Goal: Information Seeking & Learning: Find specific page/section

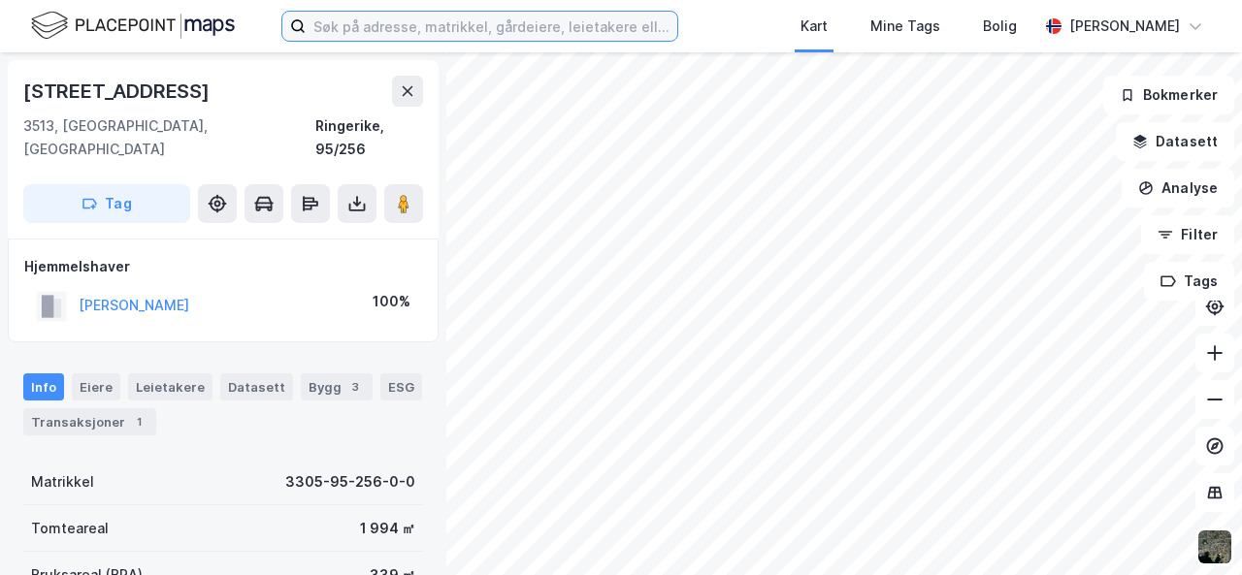
click at [542, 23] on input at bounding box center [491, 26] width 371 height 29
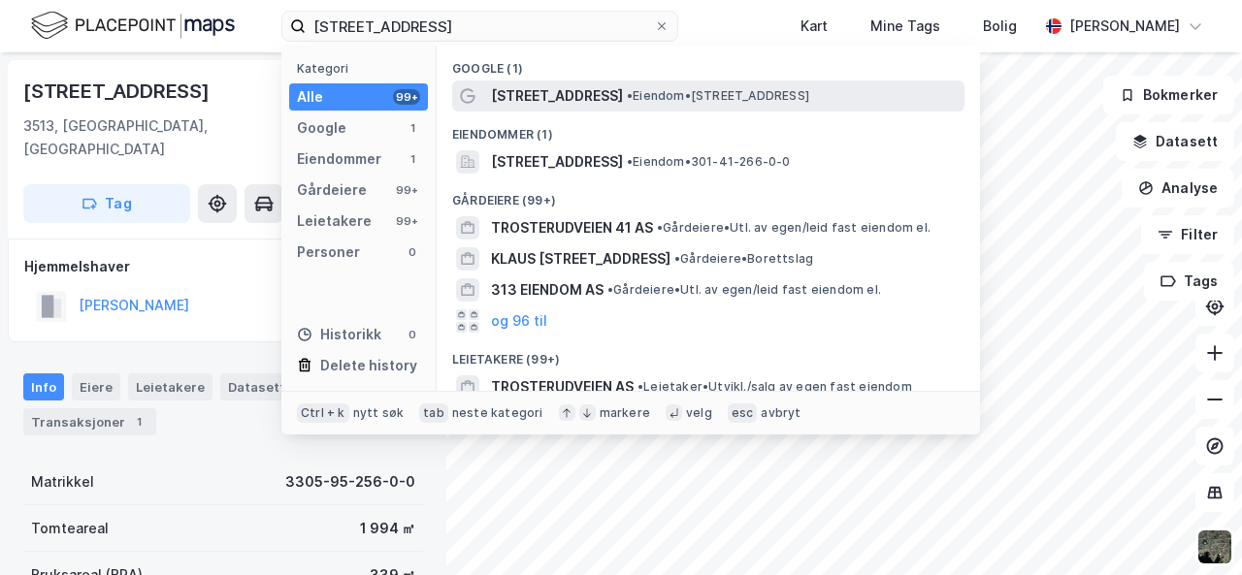
click at [627, 97] on span "•" at bounding box center [630, 95] width 6 height 15
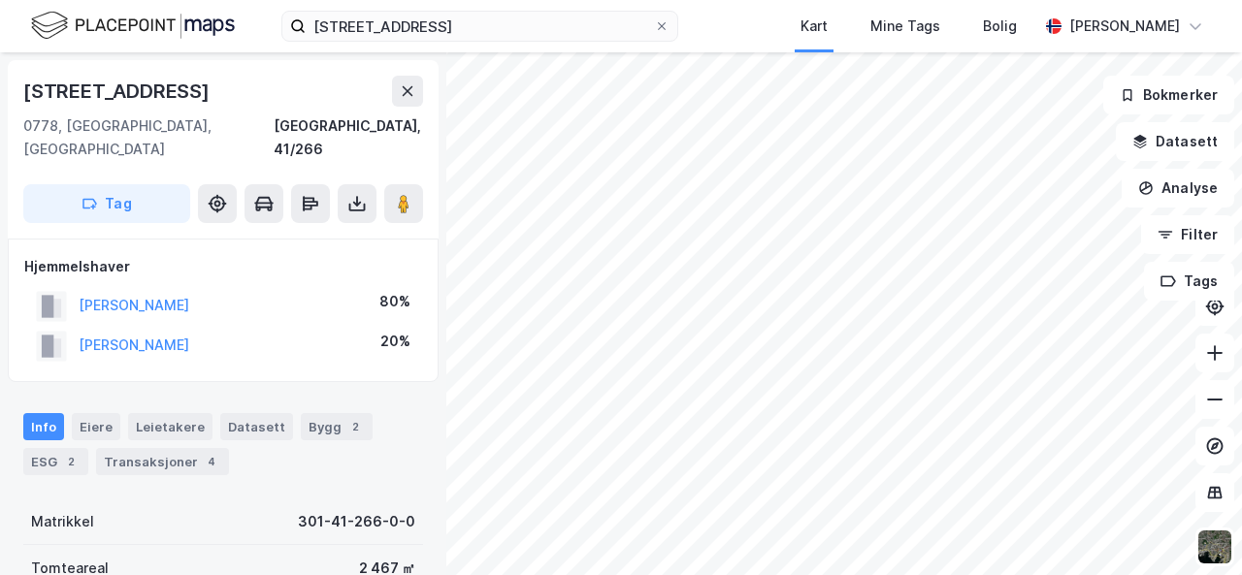
click at [178, 423] on div "Info [PERSON_NAME] Datasett Bygg 2 ESG 2 Transaksjoner 4" at bounding box center [223, 444] width 400 height 62
click at [178, 448] on div "Transaksjoner 4" at bounding box center [162, 461] width 133 height 27
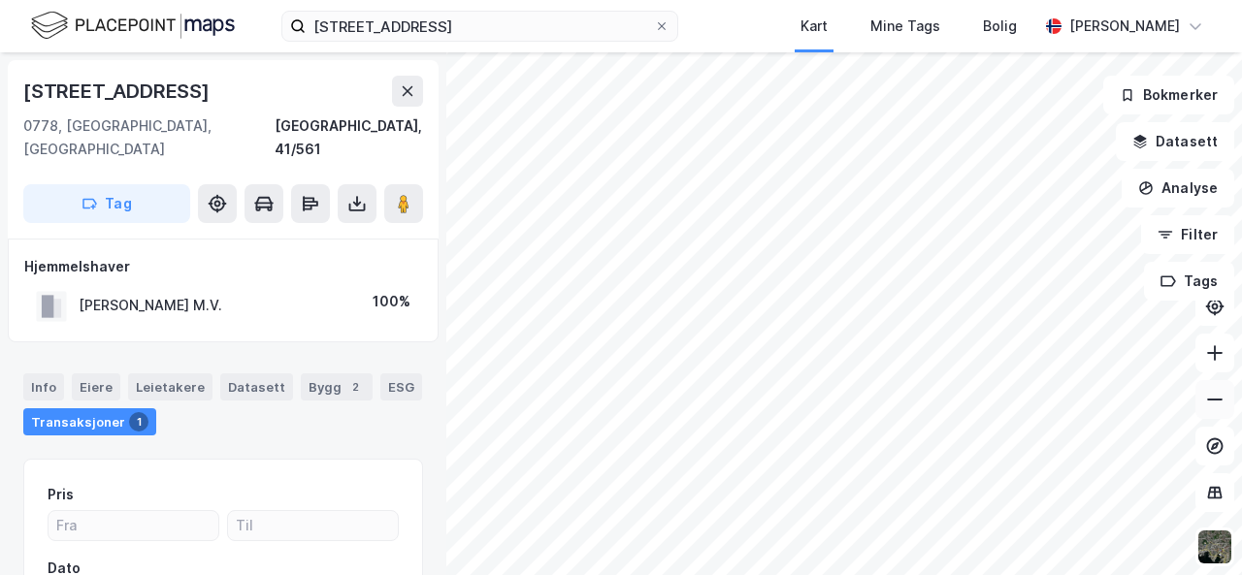
click at [1218, 403] on icon at bounding box center [1214, 399] width 19 height 19
click at [1209, 364] on button at bounding box center [1214, 353] width 39 height 39
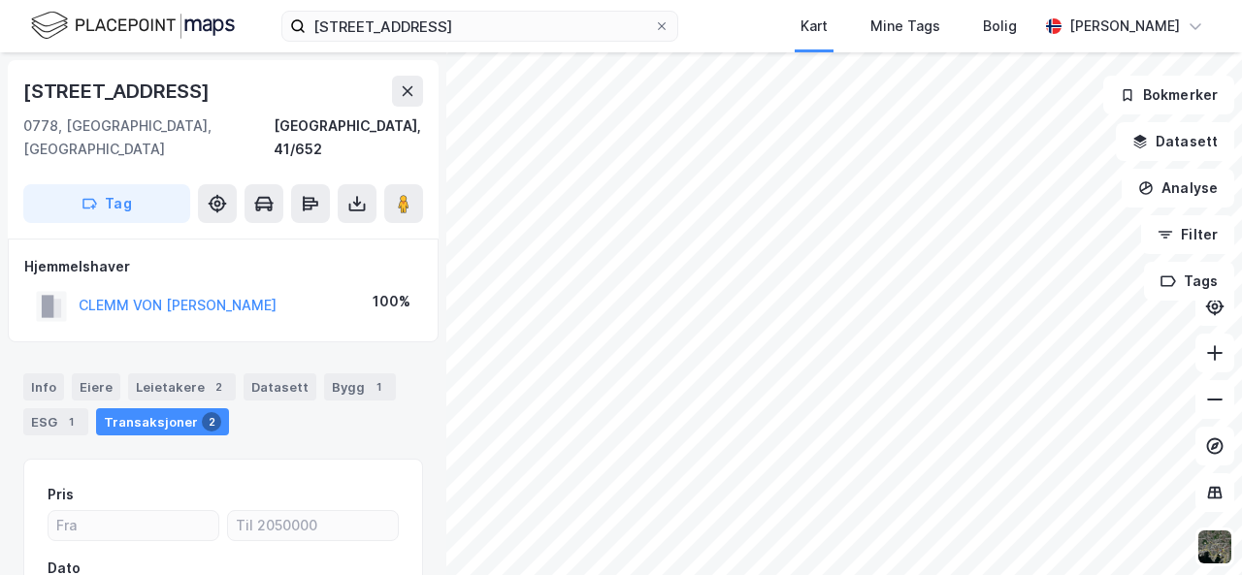
click at [908, 0] on html "trosterudveien 31b Kart Mine Tags Bolig Sondre Hybertsen Trosterudveien 22 0778…" at bounding box center [621, 287] width 1242 height 575
click at [747, 574] on html "trosterudveien 31b Kart Mine Tags Bolig Sondre Hybertsen Trosterudveien 25a 077…" at bounding box center [621, 287] width 1242 height 575
click at [776, 574] on html "trosterudveien 31b Kart Mine Tags Bolig Sondre Hybertsen Trosterudveien 25a 077…" at bounding box center [621, 287] width 1242 height 575
click at [774, 574] on html "trosterudveien 31b Kart Mine Tags Bolig Sondre Hybertsen Trosterudveien 25a 077…" at bounding box center [621, 287] width 1242 height 575
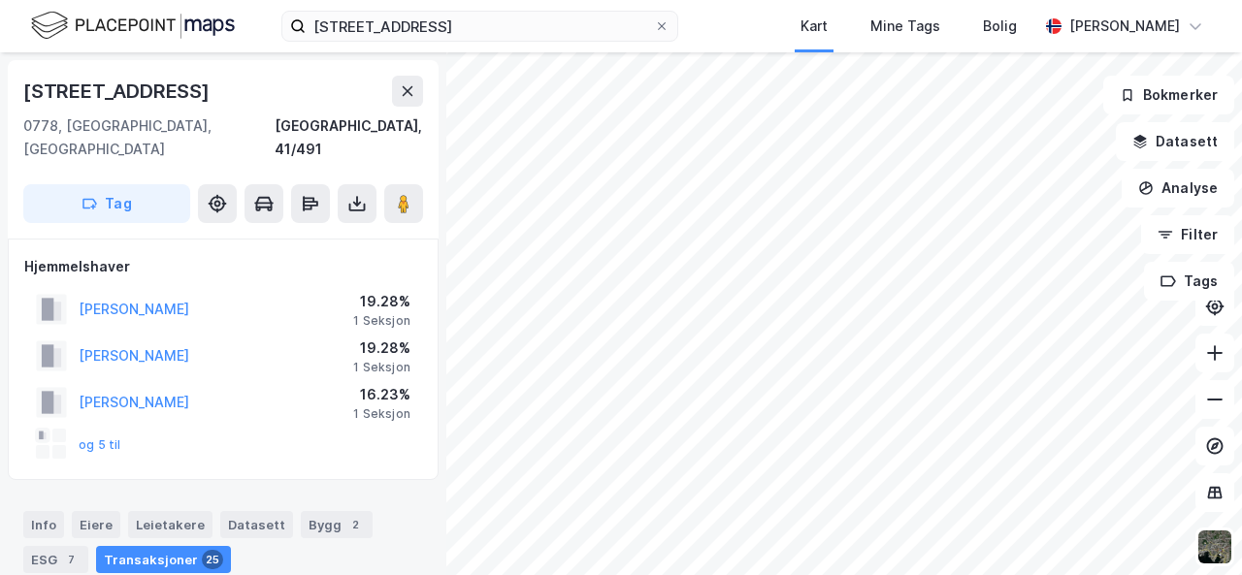
click at [681, 574] on html "trosterudveien 31b Kart Mine Tags Bolig Sondre Hybertsen Trosterudveien 28 0778…" at bounding box center [621, 287] width 1242 height 575
click at [632, 574] on html "trosterudveien 31b Kart Mine Tags Bolig Sondre Hybertsen Trosterudveien 28 0778…" at bounding box center [621, 287] width 1242 height 575
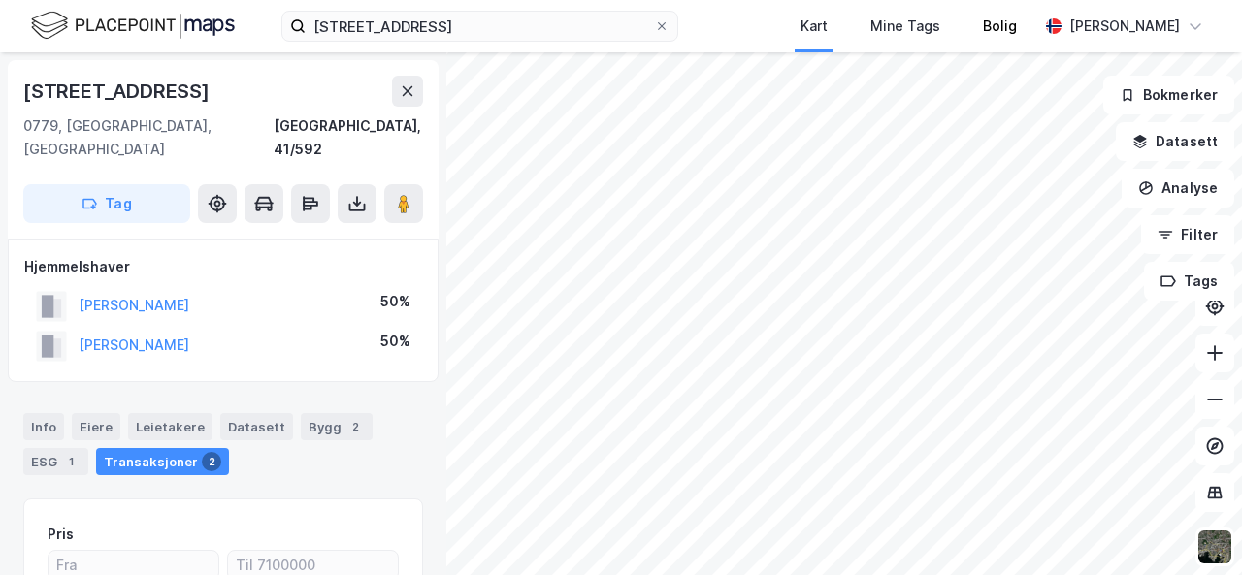
click at [963, 16] on div "trosterudveien 31b Kart Mine Tags Bolig Sondre Hybertsen Melkeveien 41 0779, Os…" at bounding box center [621, 287] width 1242 height 575
click at [907, 0] on html "trosterudveien 31b Kart Mine Tags Bolig Sondre Hybertsen Melkeveien 41 0779, Os…" at bounding box center [621, 287] width 1242 height 575
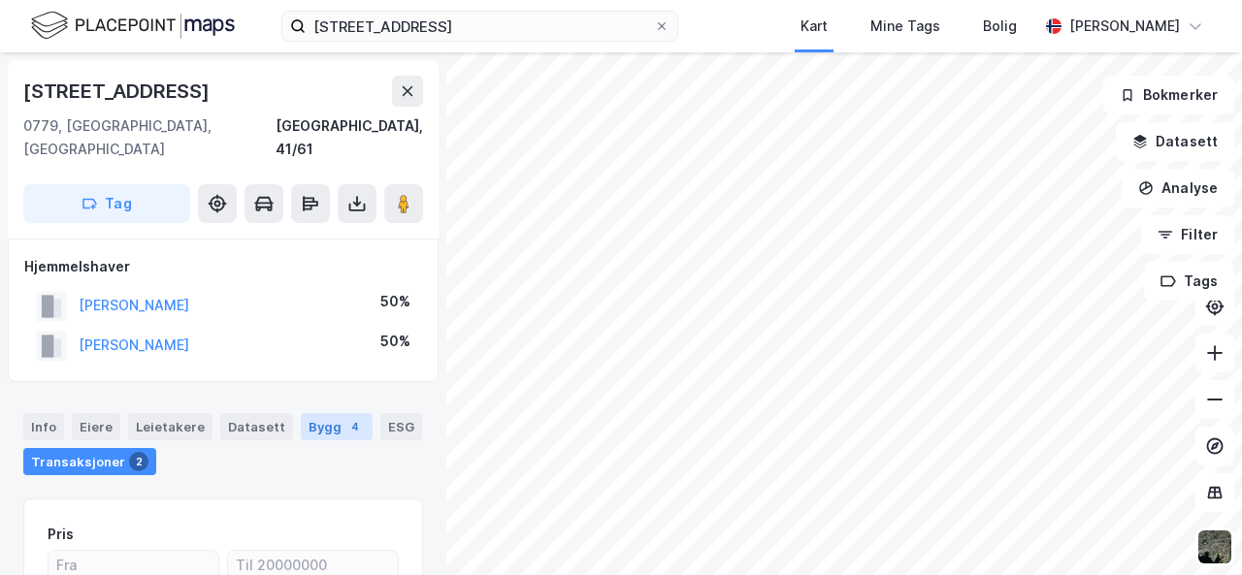
click at [314, 413] on div "Bygg 4" at bounding box center [337, 426] width 72 height 27
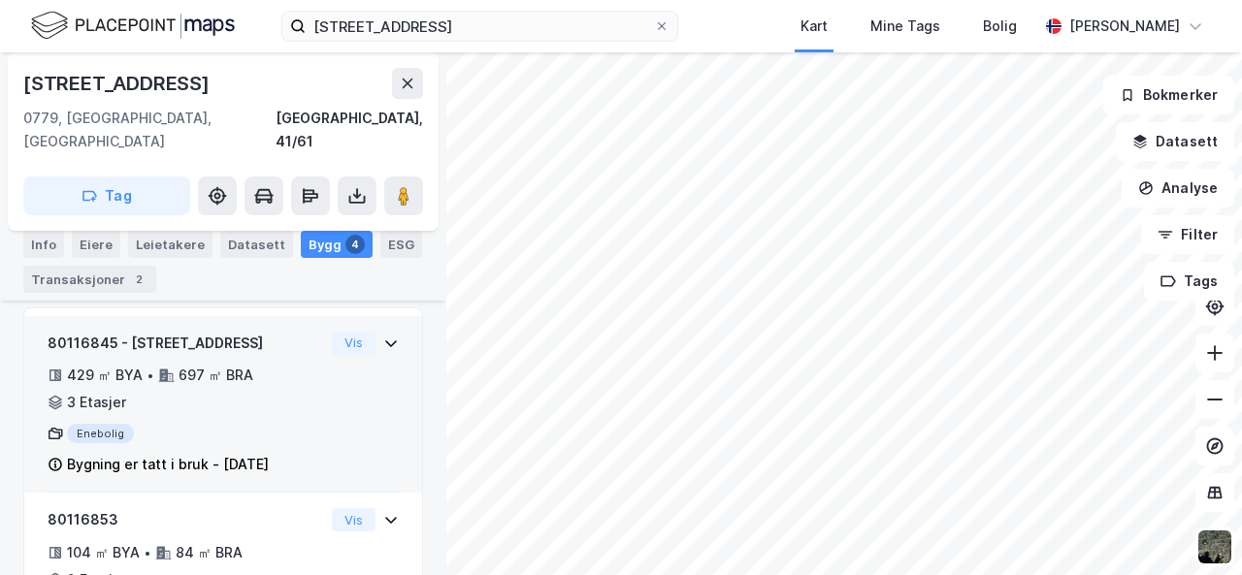
scroll to position [403, 0]
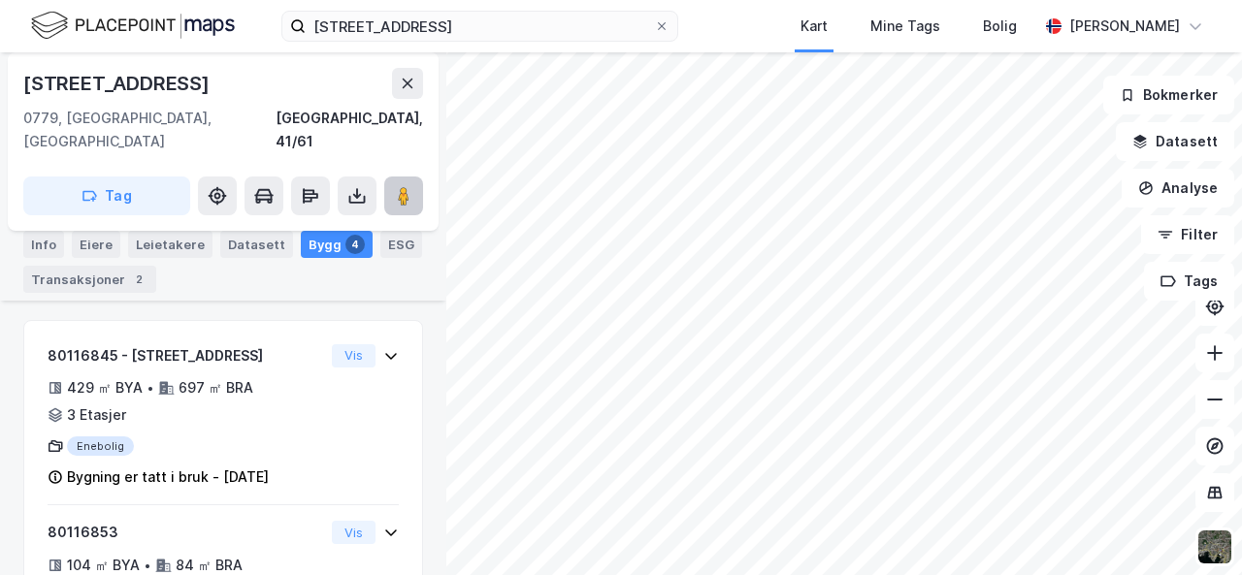
click at [402, 186] on image at bounding box center [404, 195] width 12 height 19
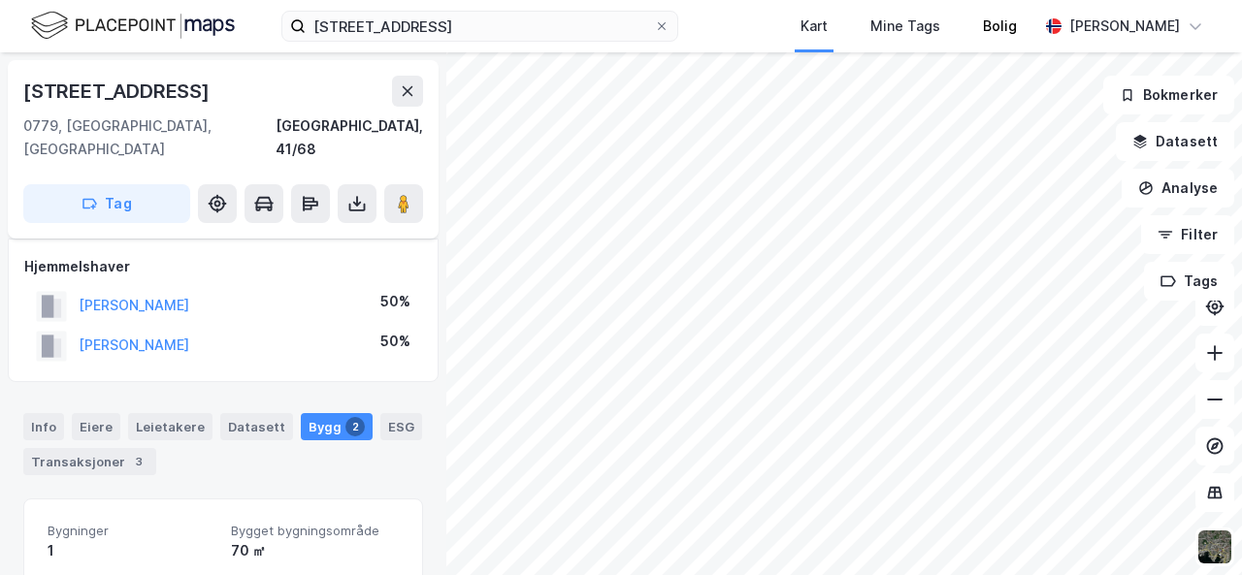
scroll to position [403, 0]
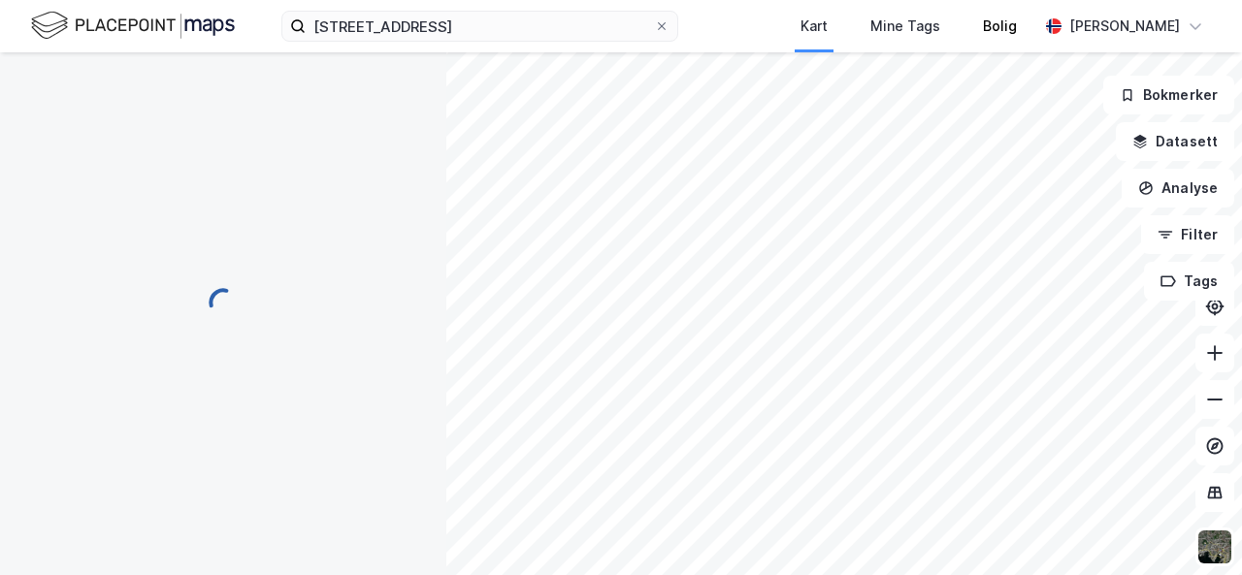
scroll to position [226, 0]
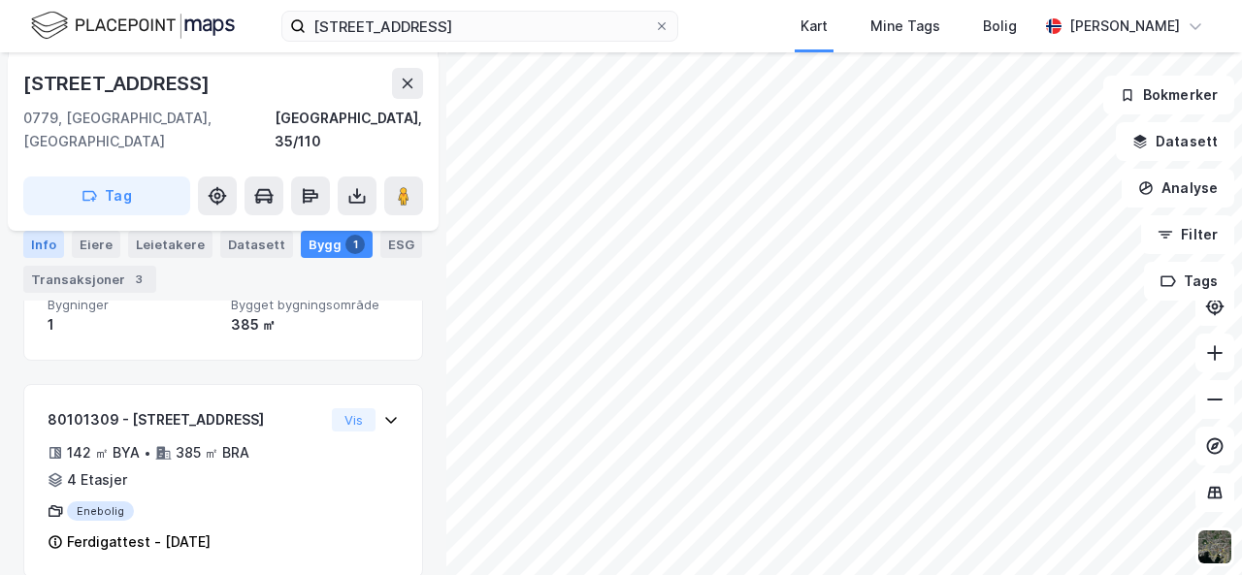
click at [49, 240] on div "Info" at bounding box center [43, 244] width 41 height 27
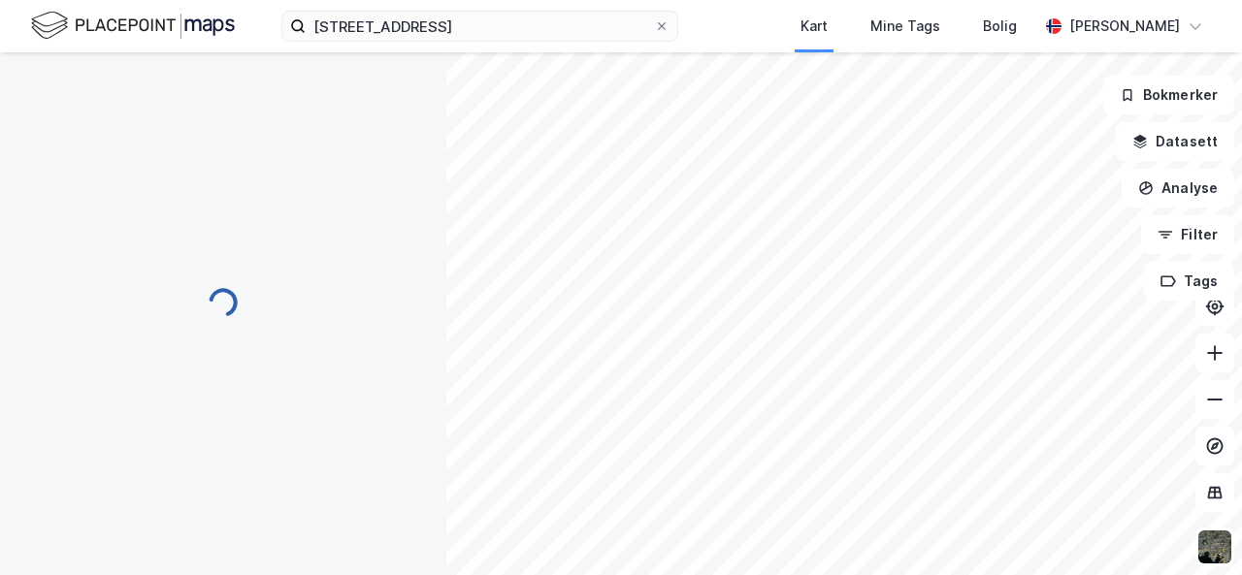
scroll to position [2, 0]
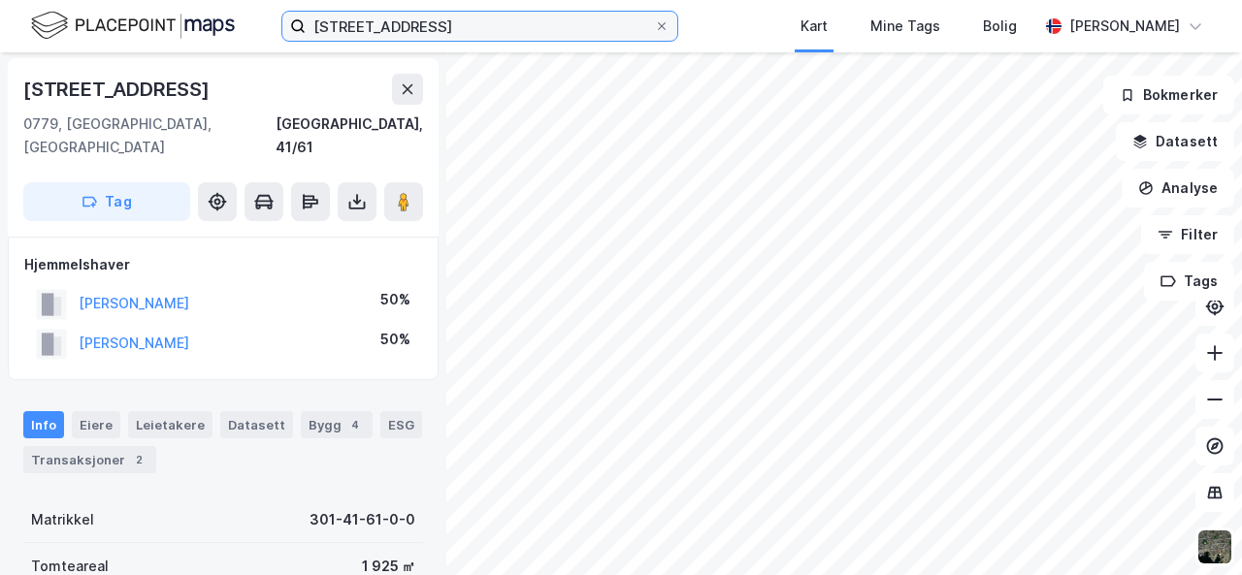
click at [454, 20] on input "trosterudveien 31b" at bounding box center [480, 26] width 348 height 29
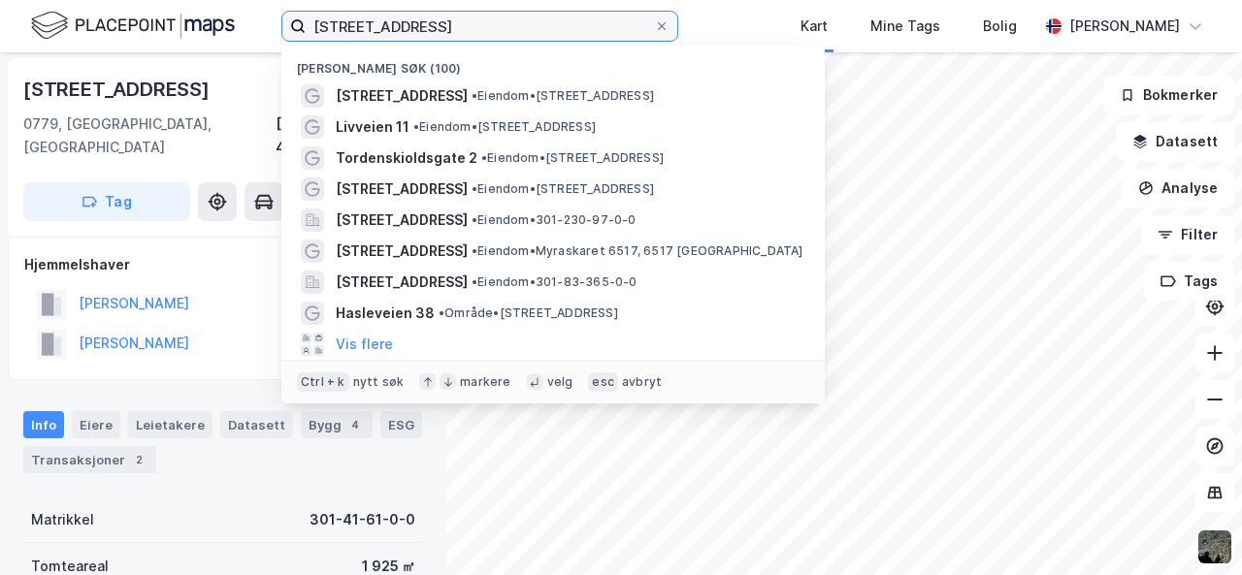
click at [454, 20] on input "trosterudveien 31b" at bounding box center [480, 26] width 348 height 29
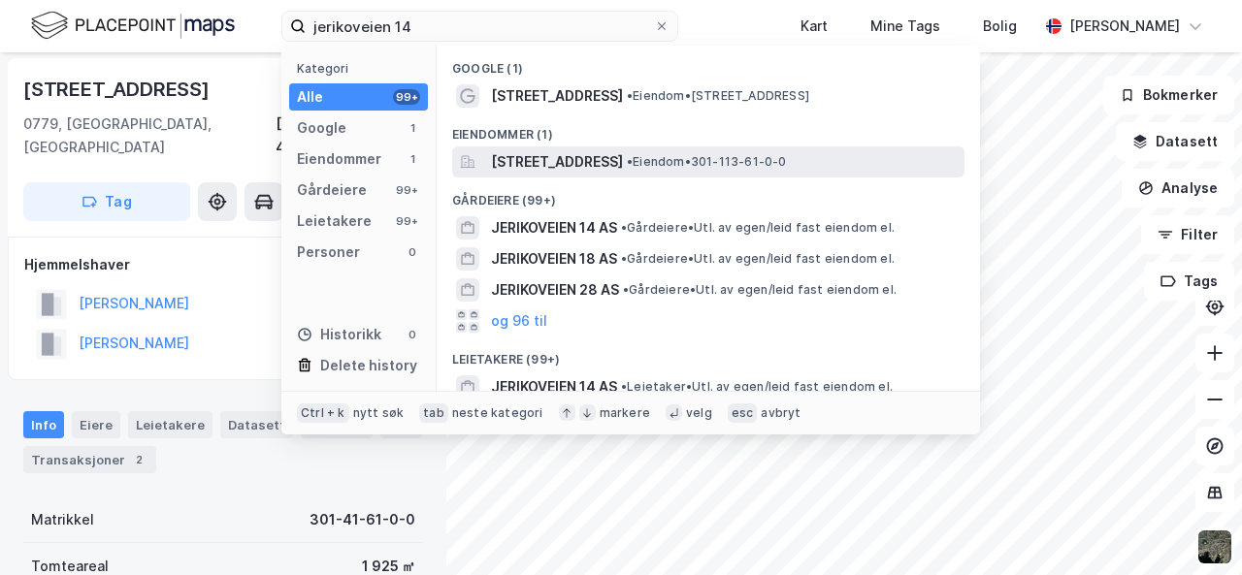
click at [554, 158] on span "Jerikoveien 14, 1067, OSLO, OSLO" at bounding box center [557, 161] width 132 height 23
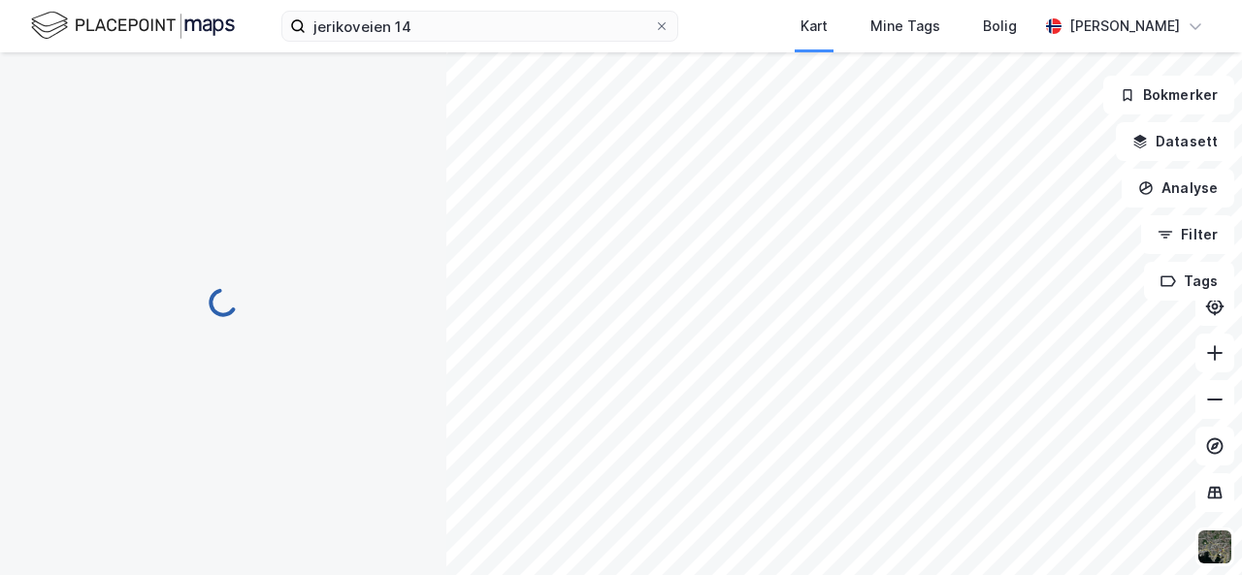
scroll to position [2, 0]
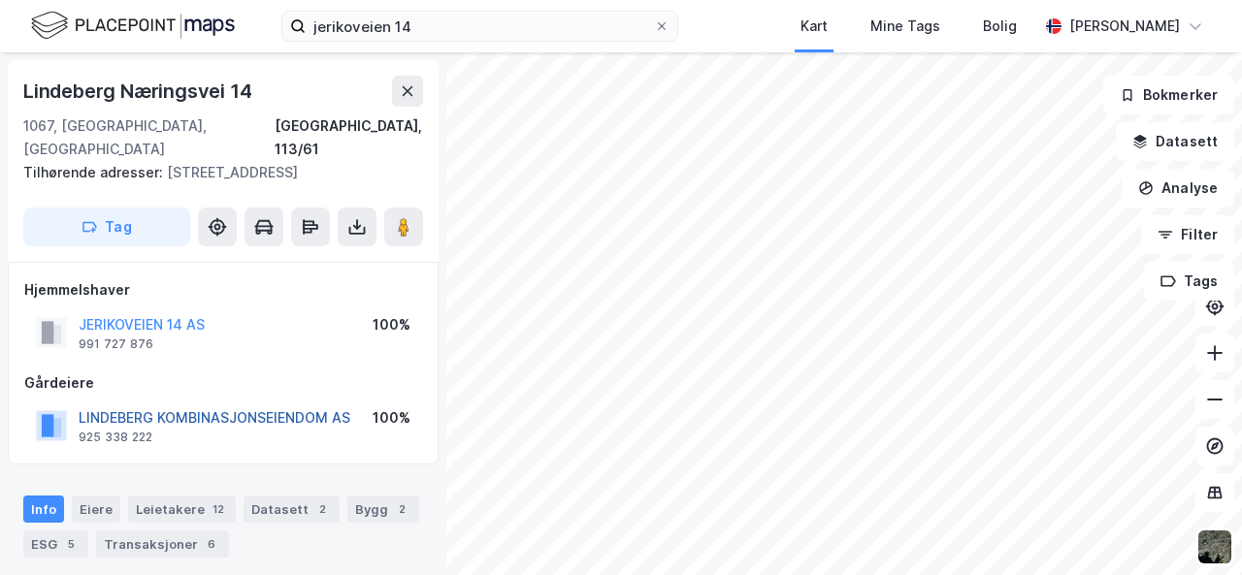
click at [0, 0] on button "LINDEBERG KOMBINASJONSEIENDOM AS" at bounding box center [0, 0] width 0 height 0
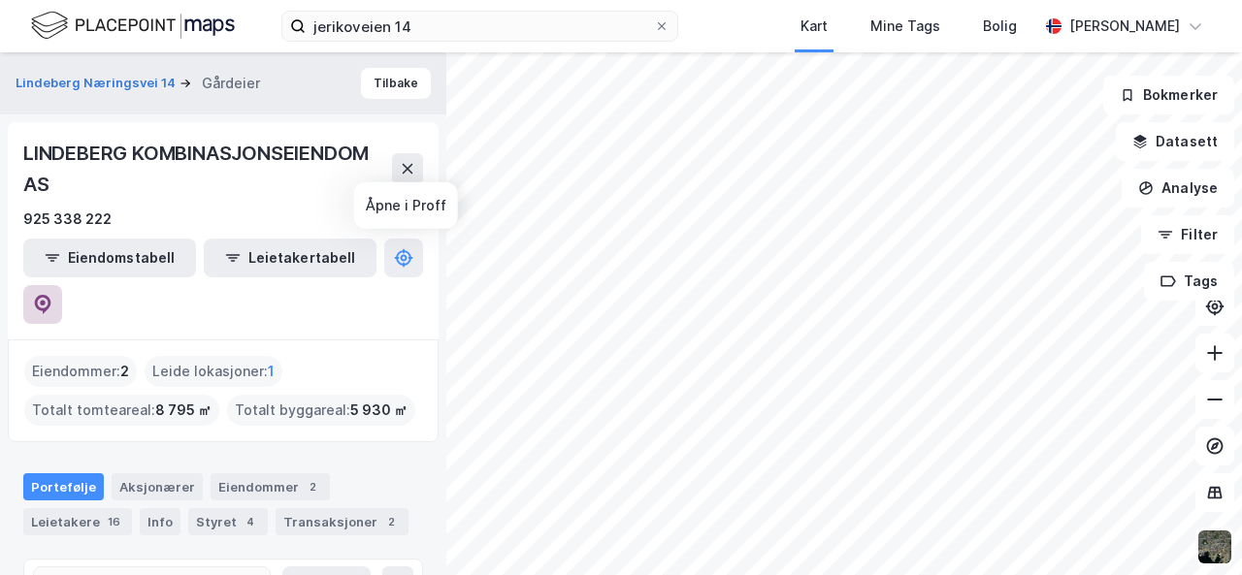
click at [62, 285] on button at bounding box center [42, 304] width 39 height 39
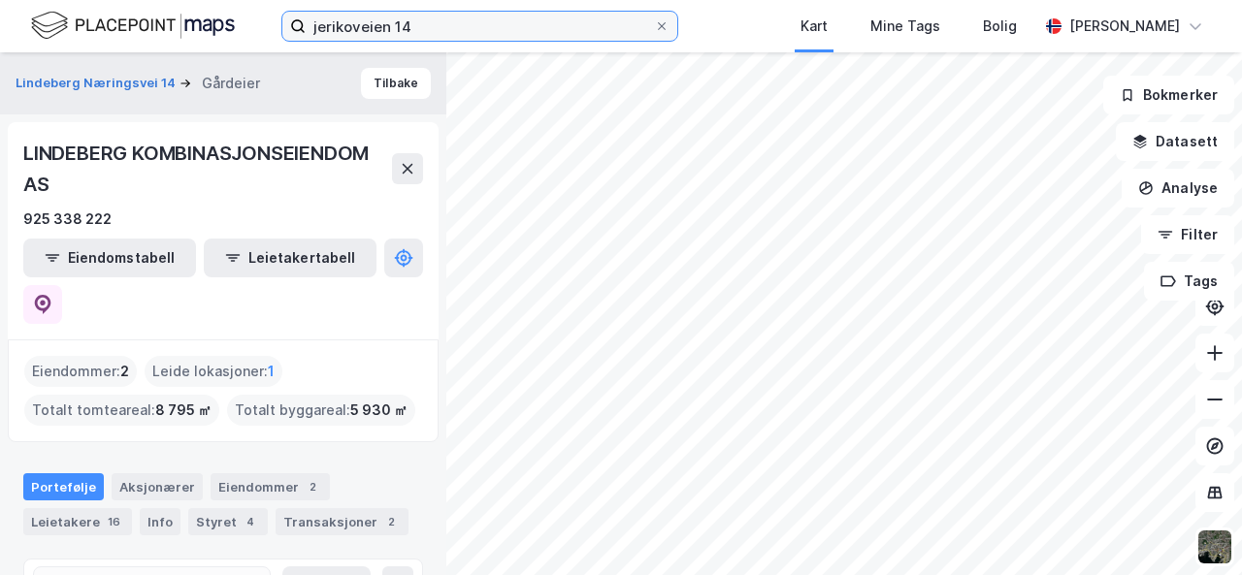
click at [366, 23] on input "jerikoveien 14" at bounding box center [480, 26] width 348 height 29
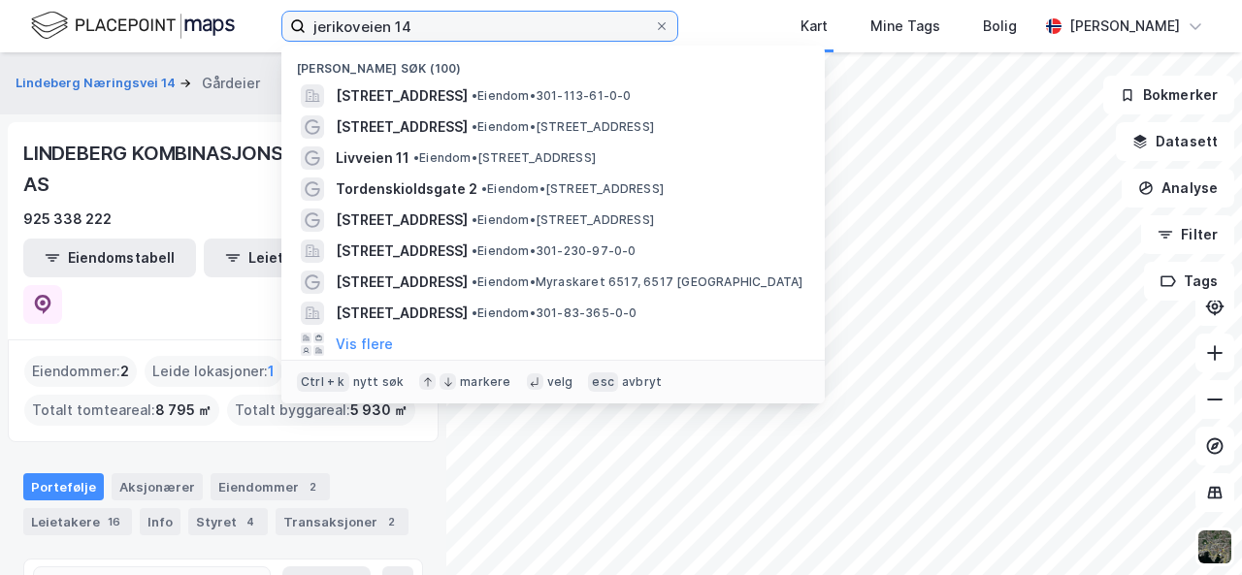
click at [366, 23] on input "jerikoveien 14" at bounding box center [480, 26] width 348 height 29
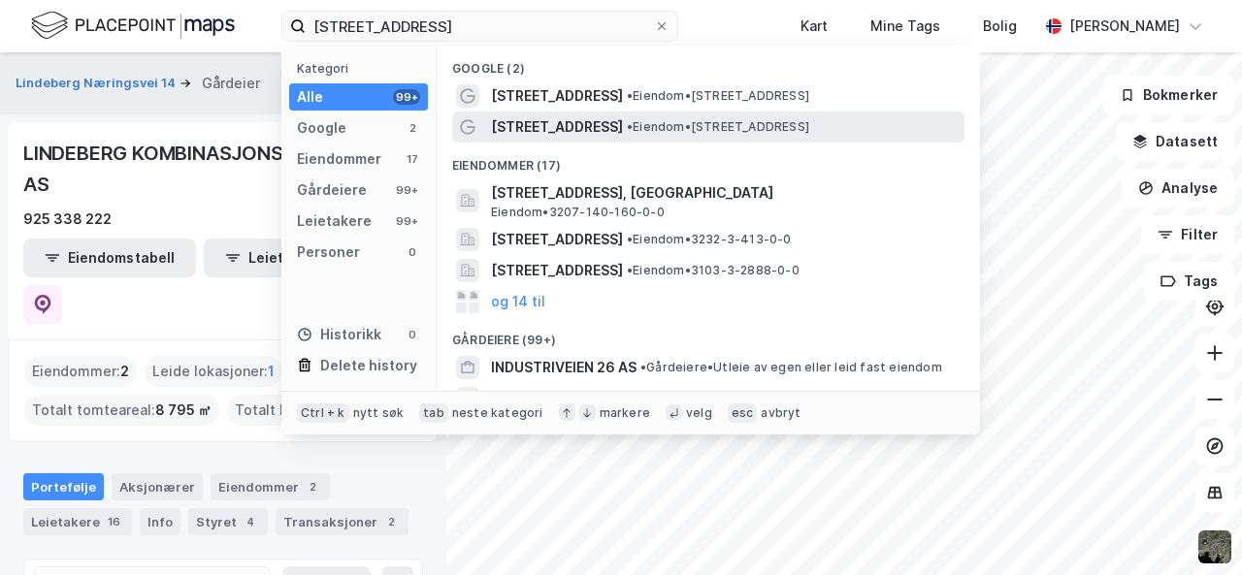
click at [550, 118] on span "Industriveien 26" at bounding box center [557, 126] width 132 height 23
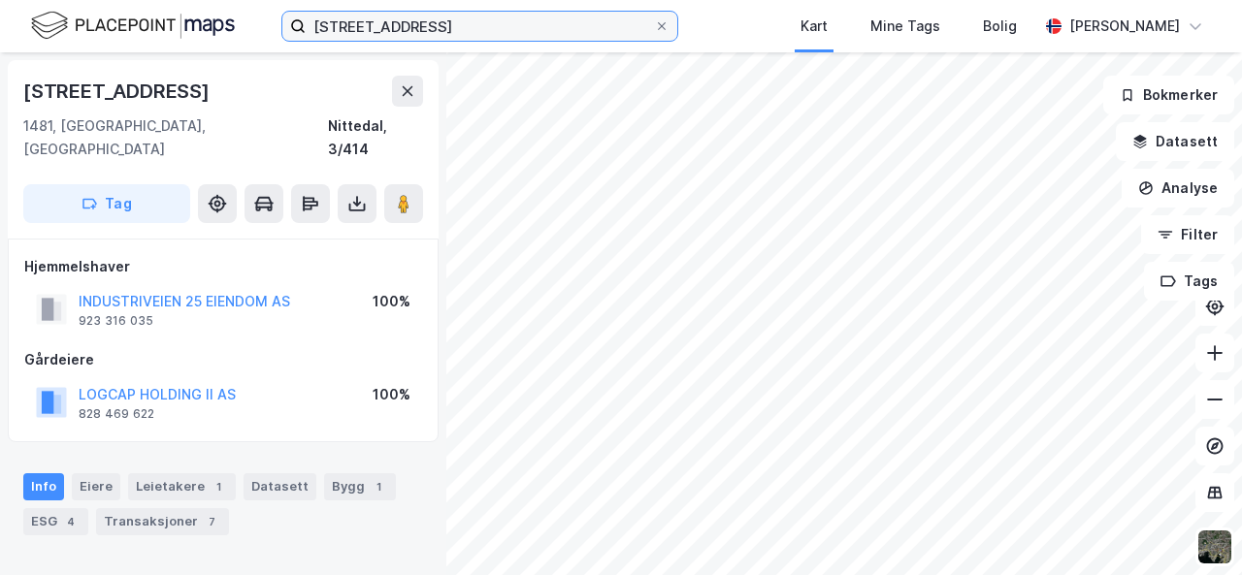
click at [436, 32] on input "industriveien 26" at bounding box center [480, 26] width 348 height 29
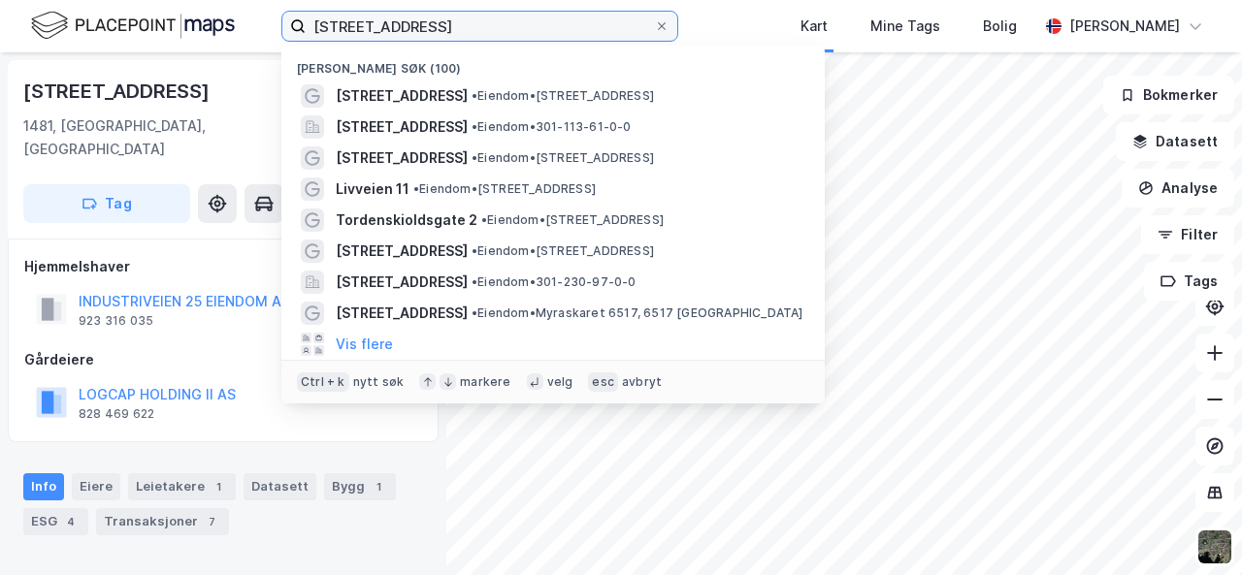
click at [436, 32] on input "industriveien 26" at bounding box center [480, 26] width 348 height 29
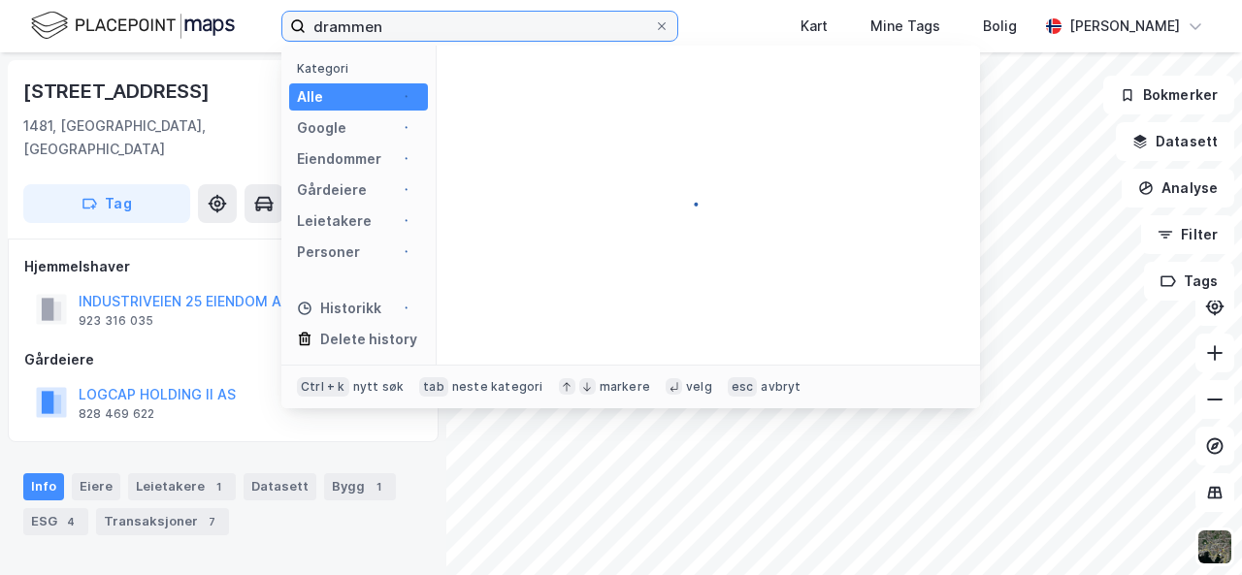
type input "drammen"
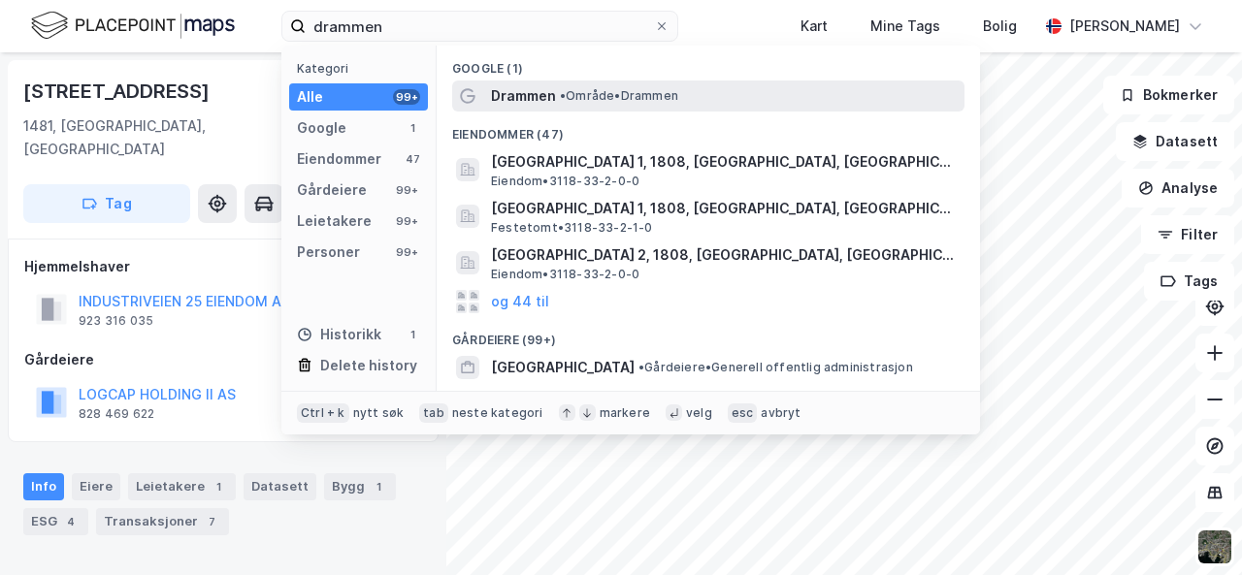
click at [586, 98] on span "• Område • Drammen" at bounding box center [619, 96] width 118 height 16
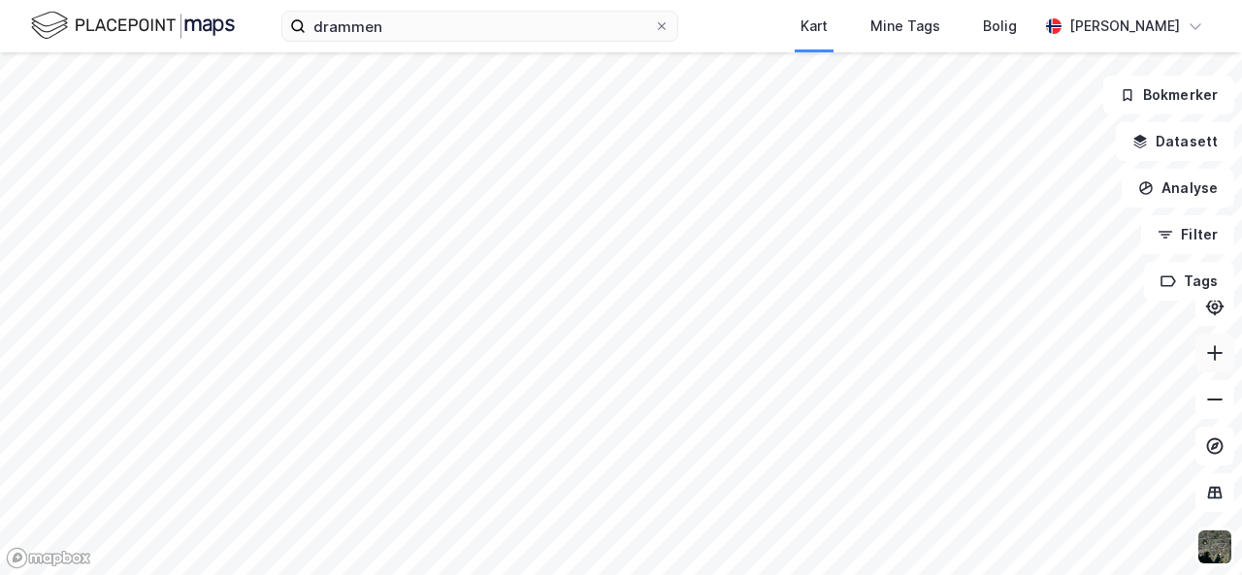
click at [1203, 362] on button at bounding box center [1214, 353] width 39 height 39
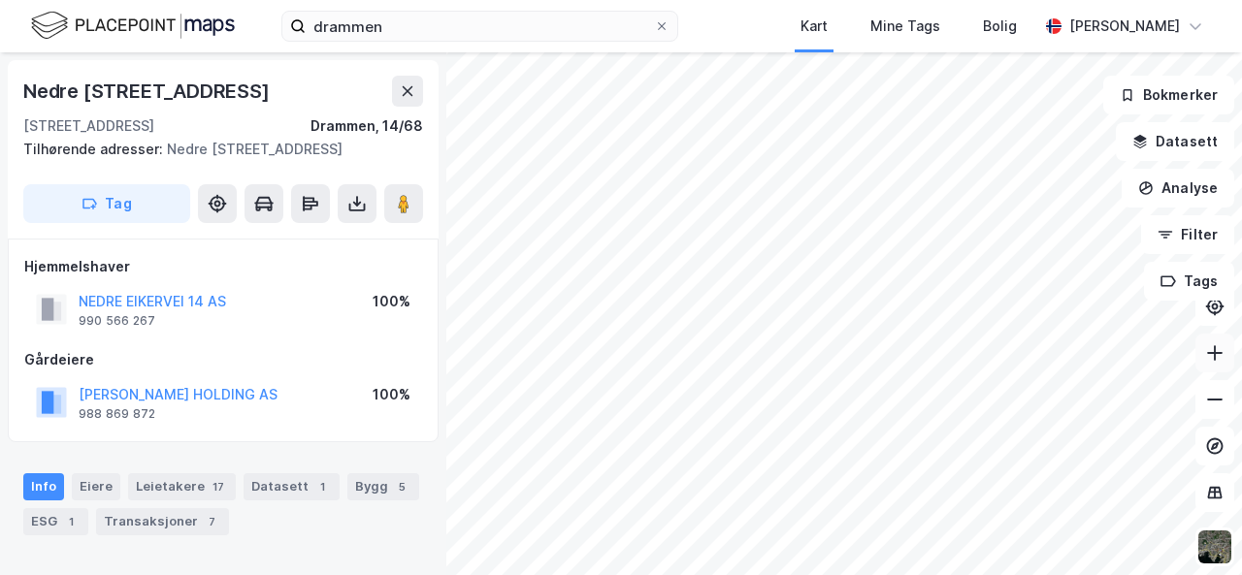
click at [1217, 344] on icon at bounding box center [1214, 352] width 19 height 19
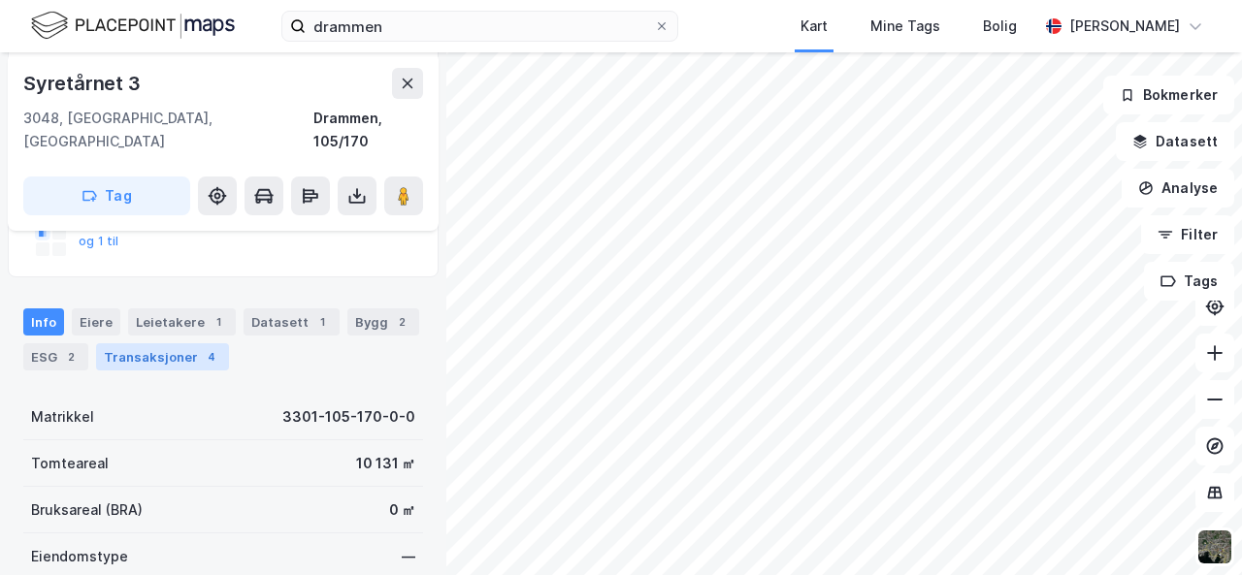
scroll to position [297, 0]
click at [184, 307] on div "Leietakere 1" at bounding box center [182, 320] width 108 height 27
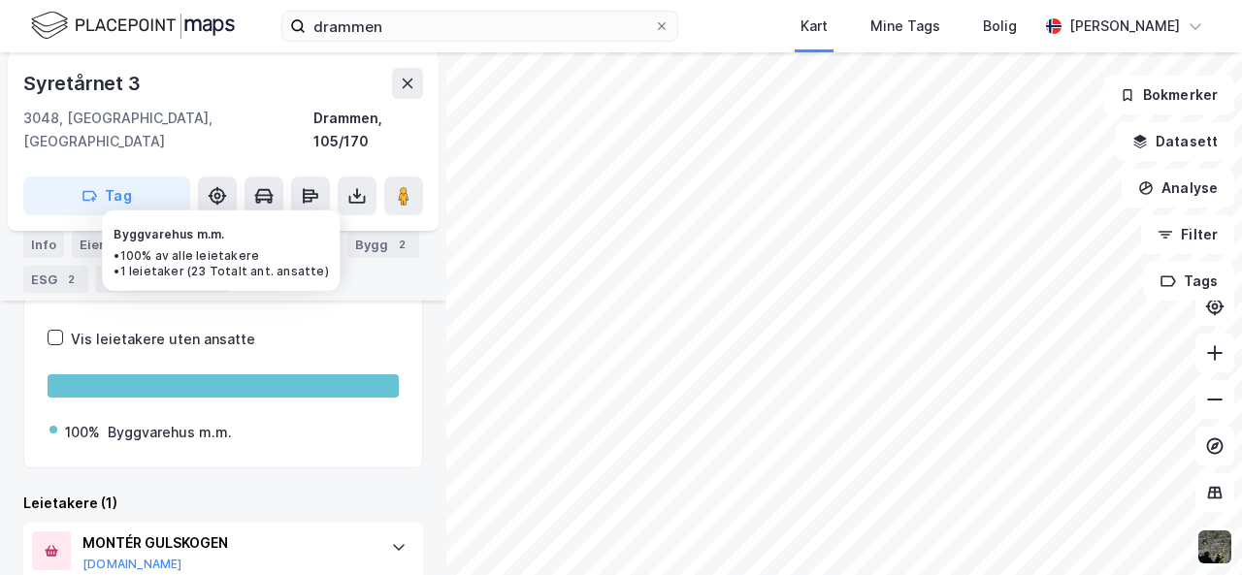
scroll to position [482, 0]
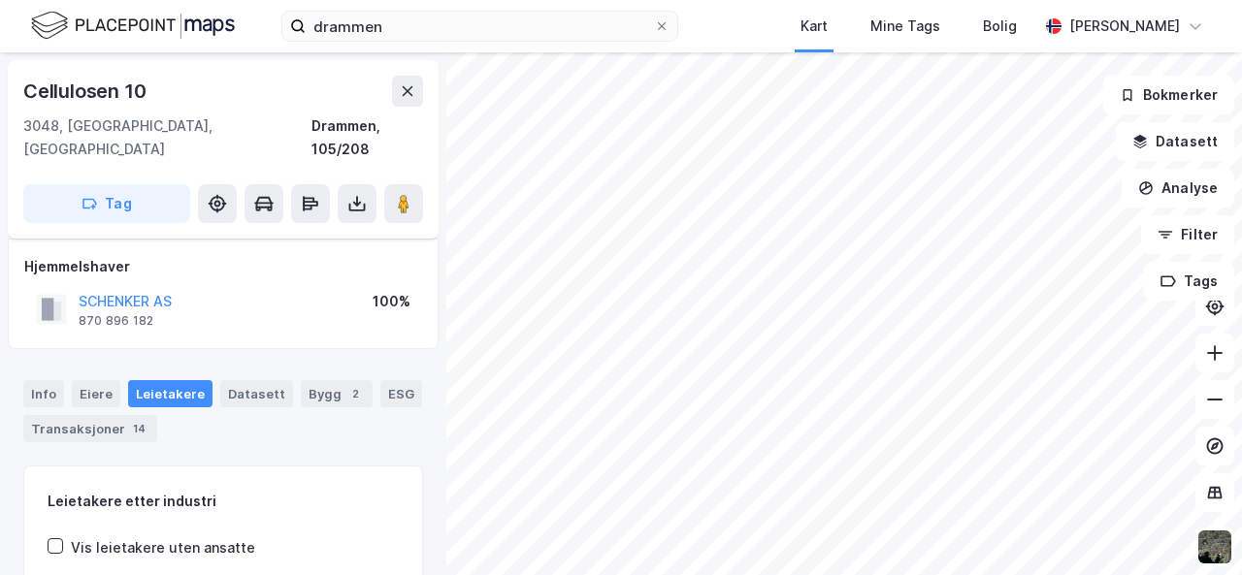
scroll to position [194, 0]
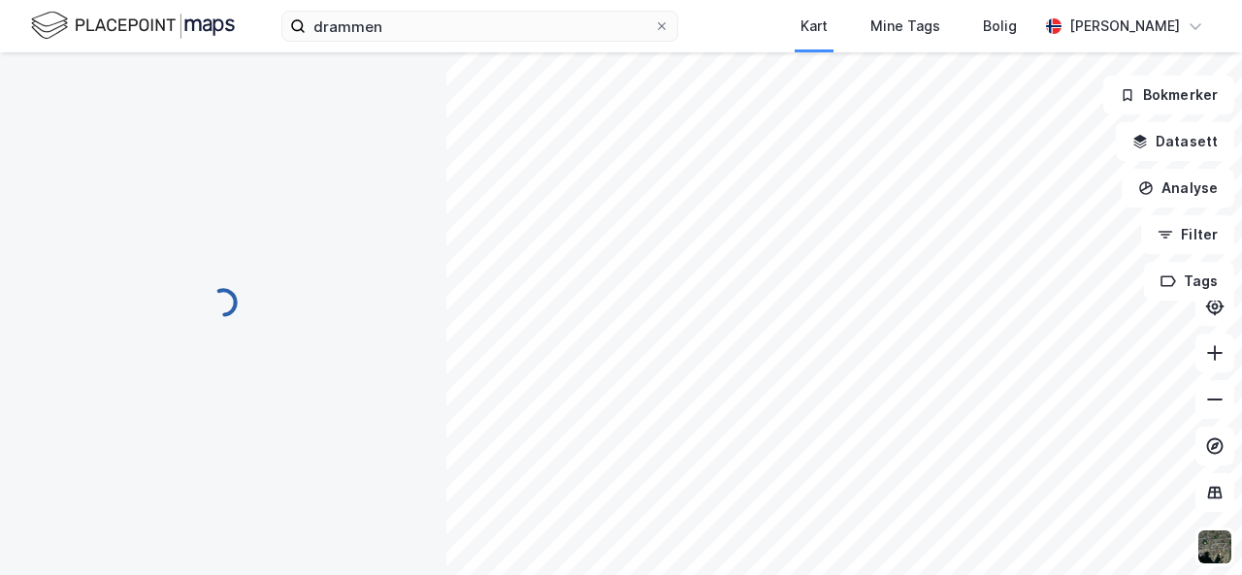
scroll to position [194, 0]
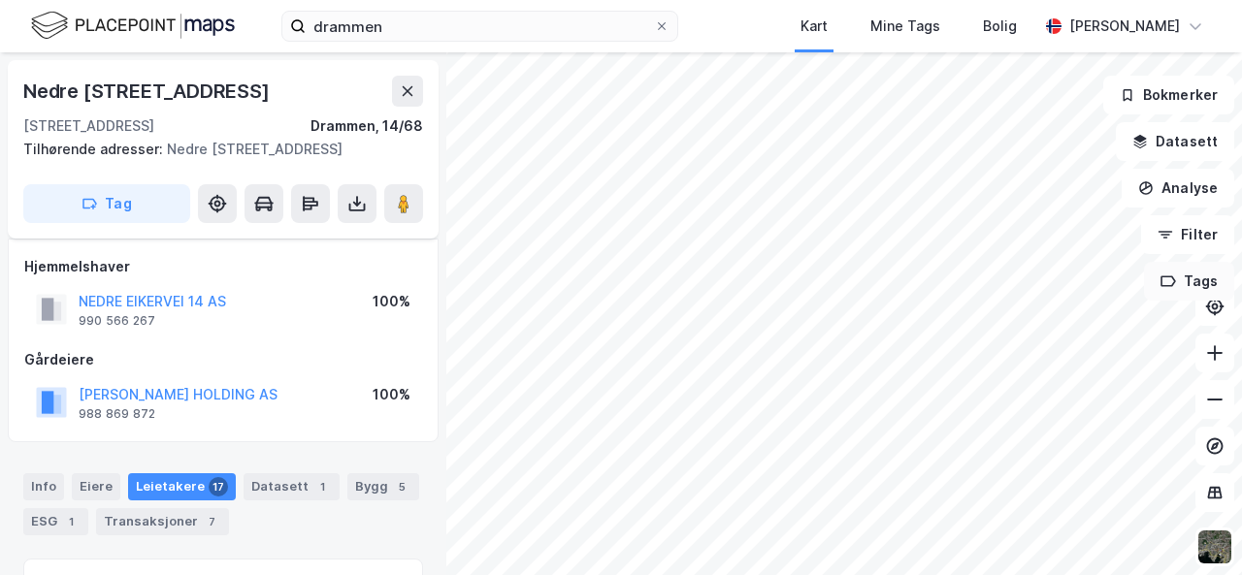
scroll to position [194, 0]
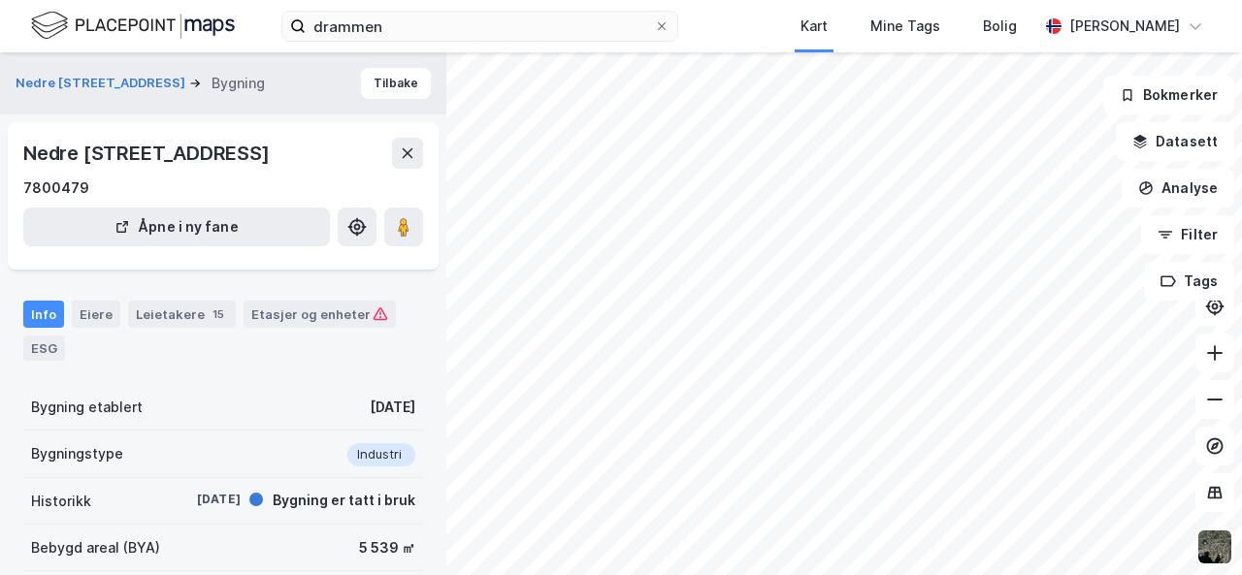
scroll to position [141, 0]
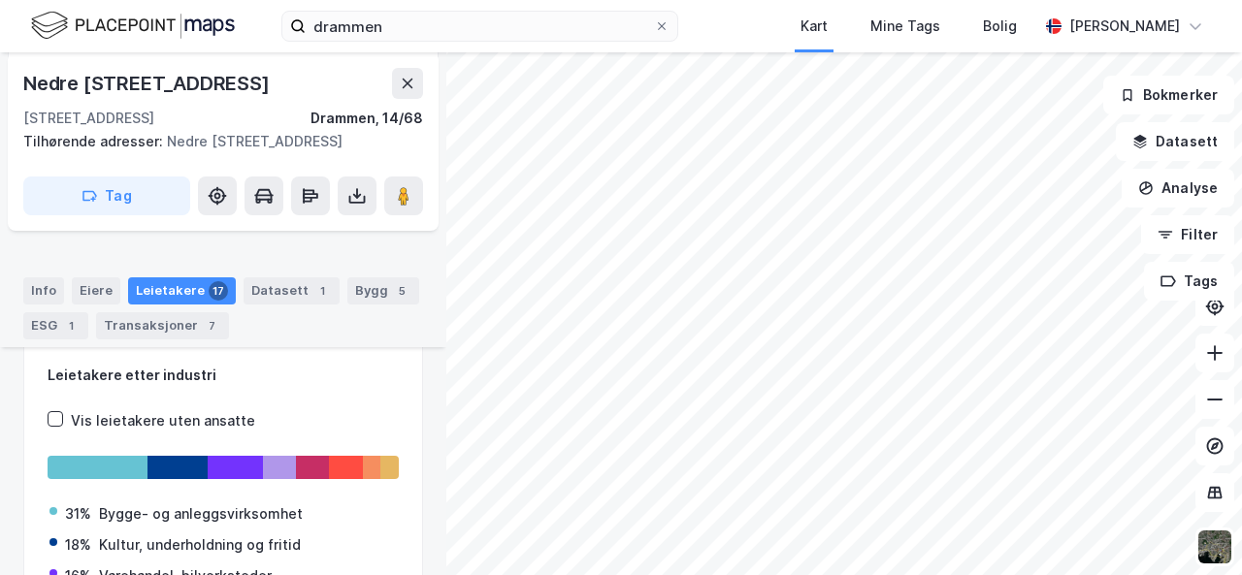
scroll to position [268, 0]
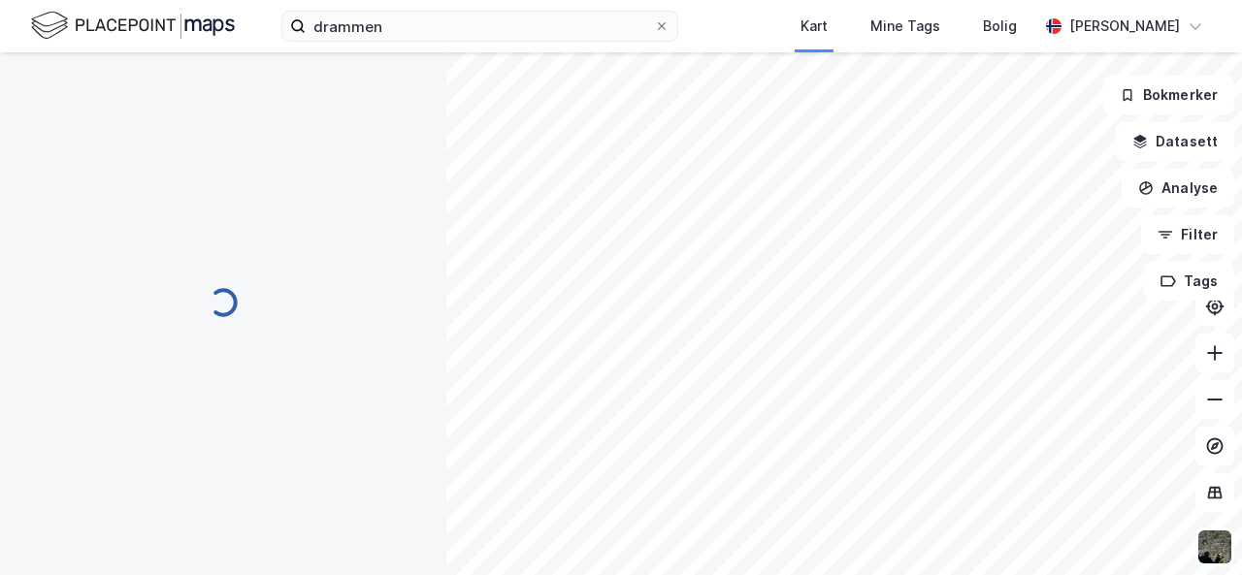
scroll to position [268, 0]
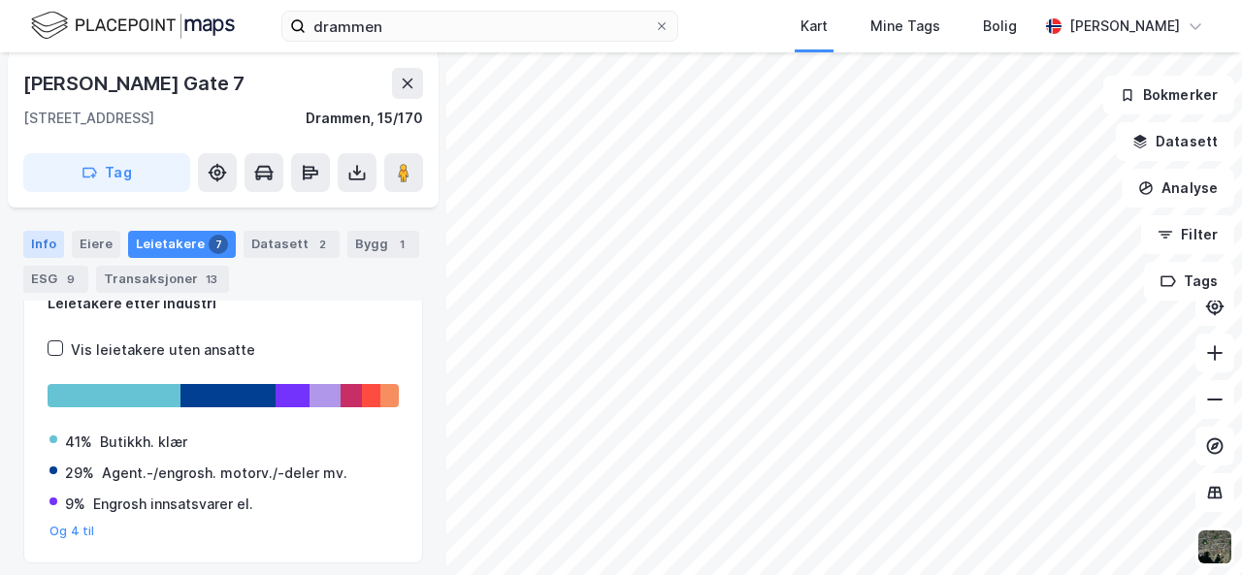
click at [44, 243] on div "Info" at bounding box center [43, 244] width 41 height 27
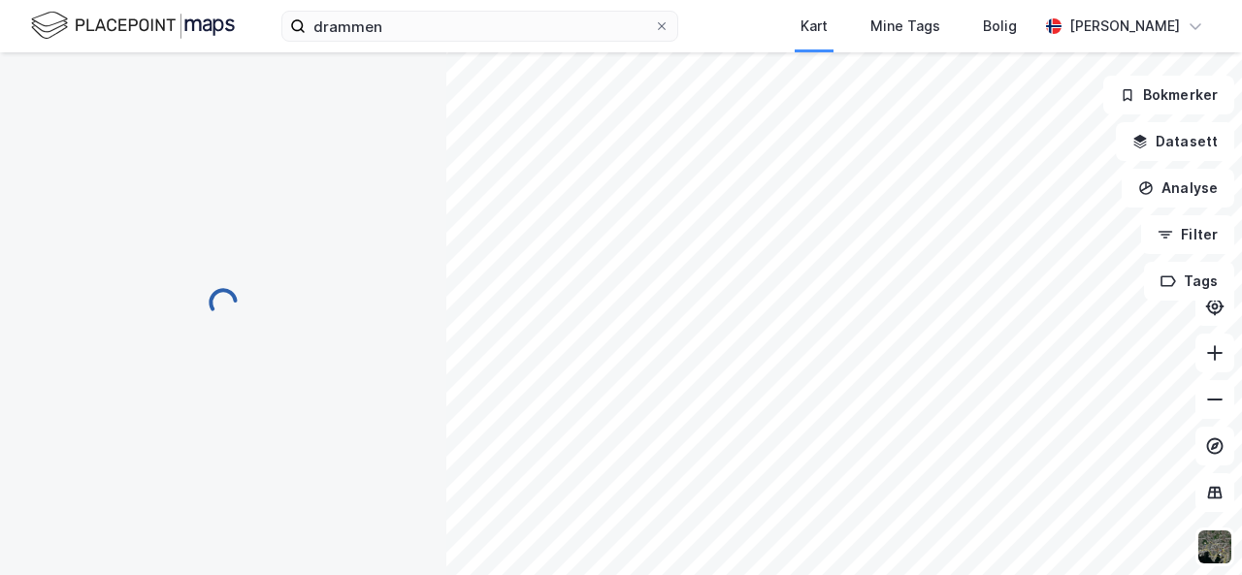
scroll to position [4, 0]
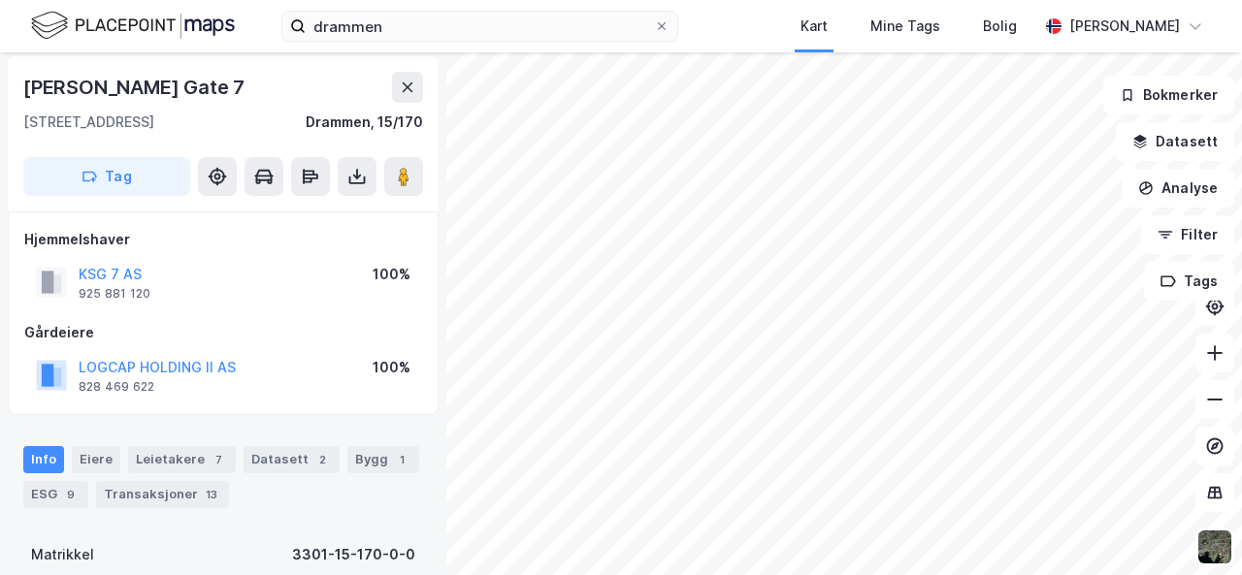
drag, startPoint x: 240, startPoint y: 88, endPoint x: 0, endPoint y: 82, distance: 239.6
click at [0, 82] on div "Knud Schartums Gate 7 3045, Drammen, Buskerud Drammen, 15/170 Tag Hjemmelshaver…" at bounding box center [223, 313] width 446 height 523
copy div "Knud Schartums Gate 7"
